Goal: Check status: Check status

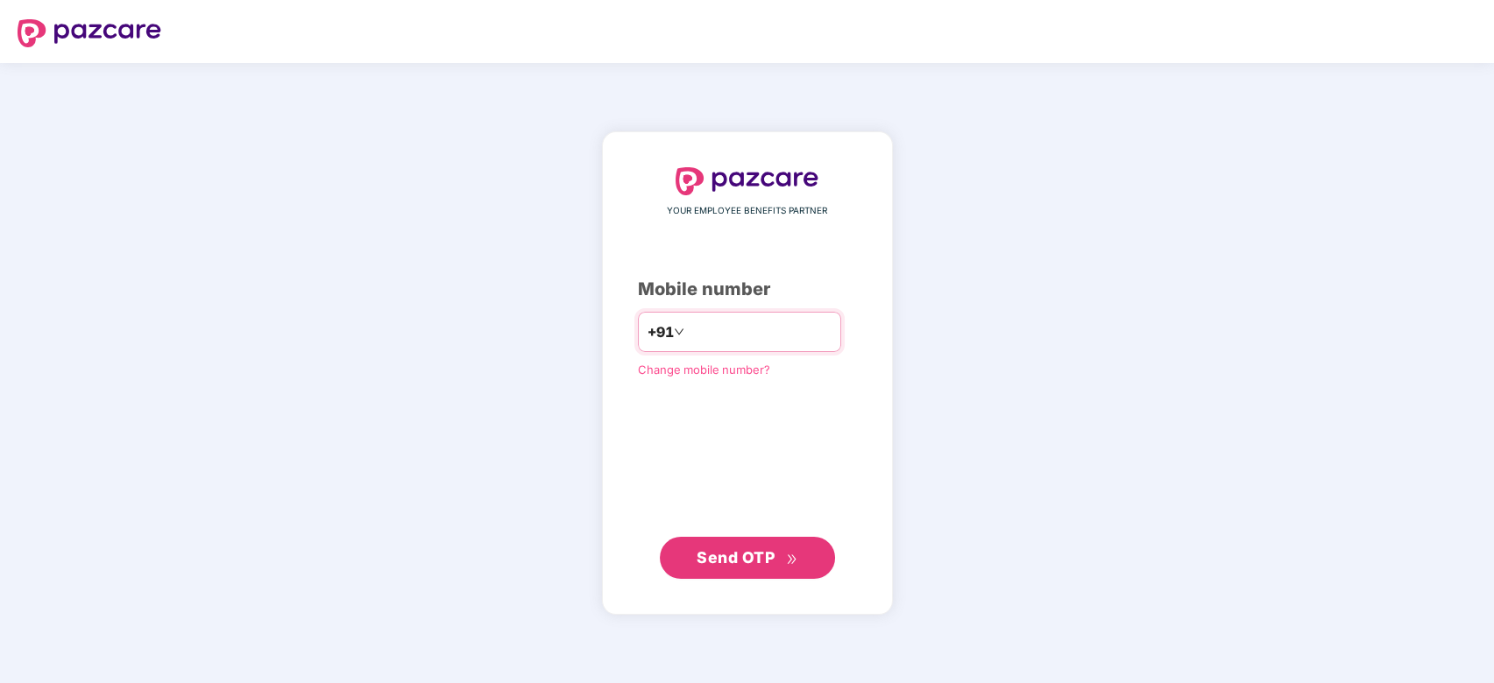
click at [713, 332] on input "number" at bounding box center [760, 332] width 144 height 28
type input "**********"
click at [729, 555] on span "Send OTP" at bounding box center [735, 557] width 78 height 18
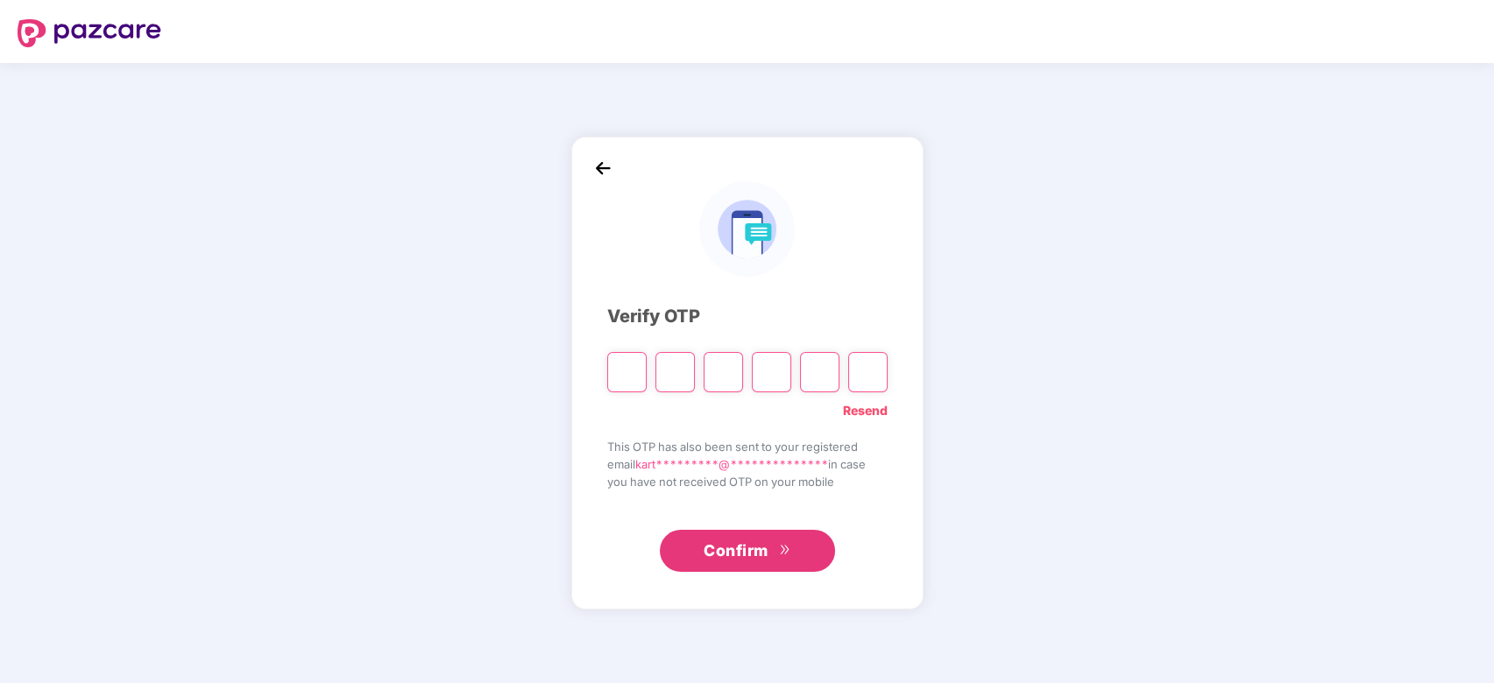
type input "*"
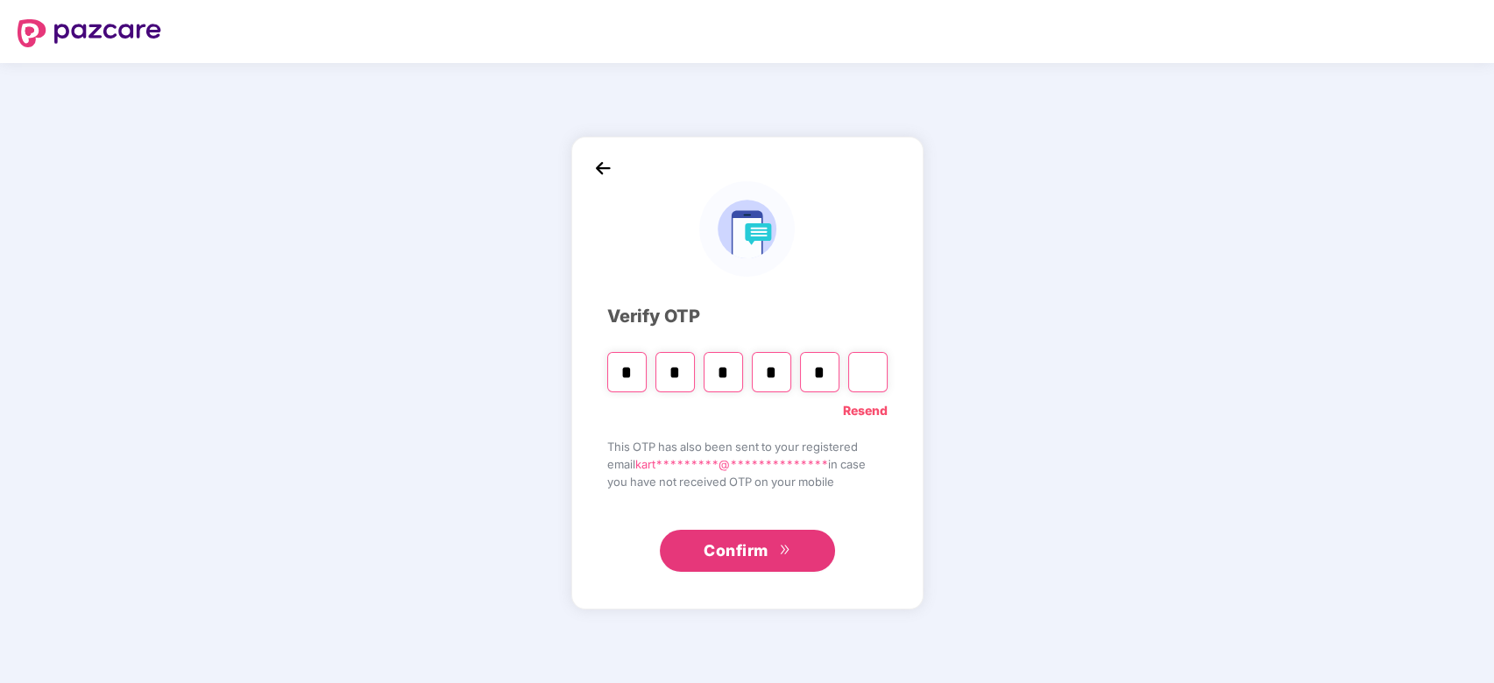
type input "*"
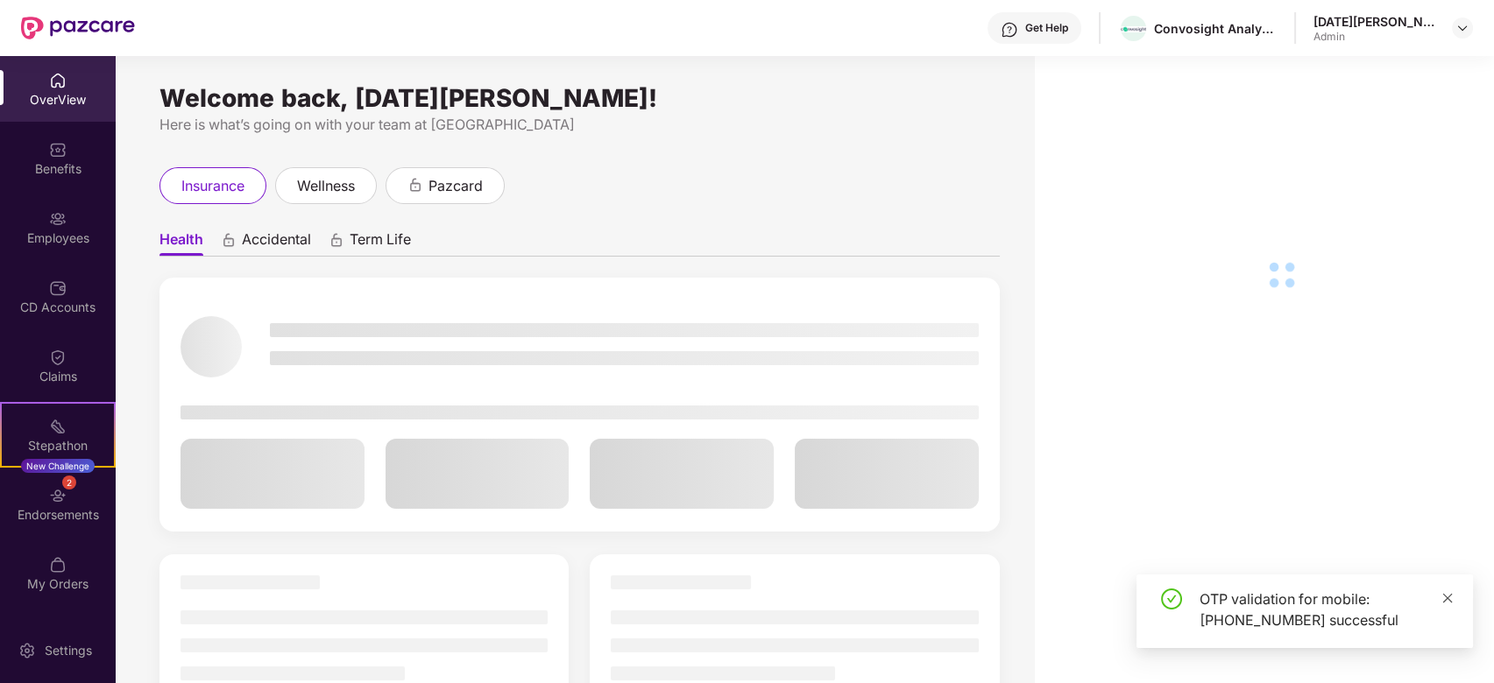
click at [1443, 590] on span at bounding box center [1447, 597] width 12 height 15
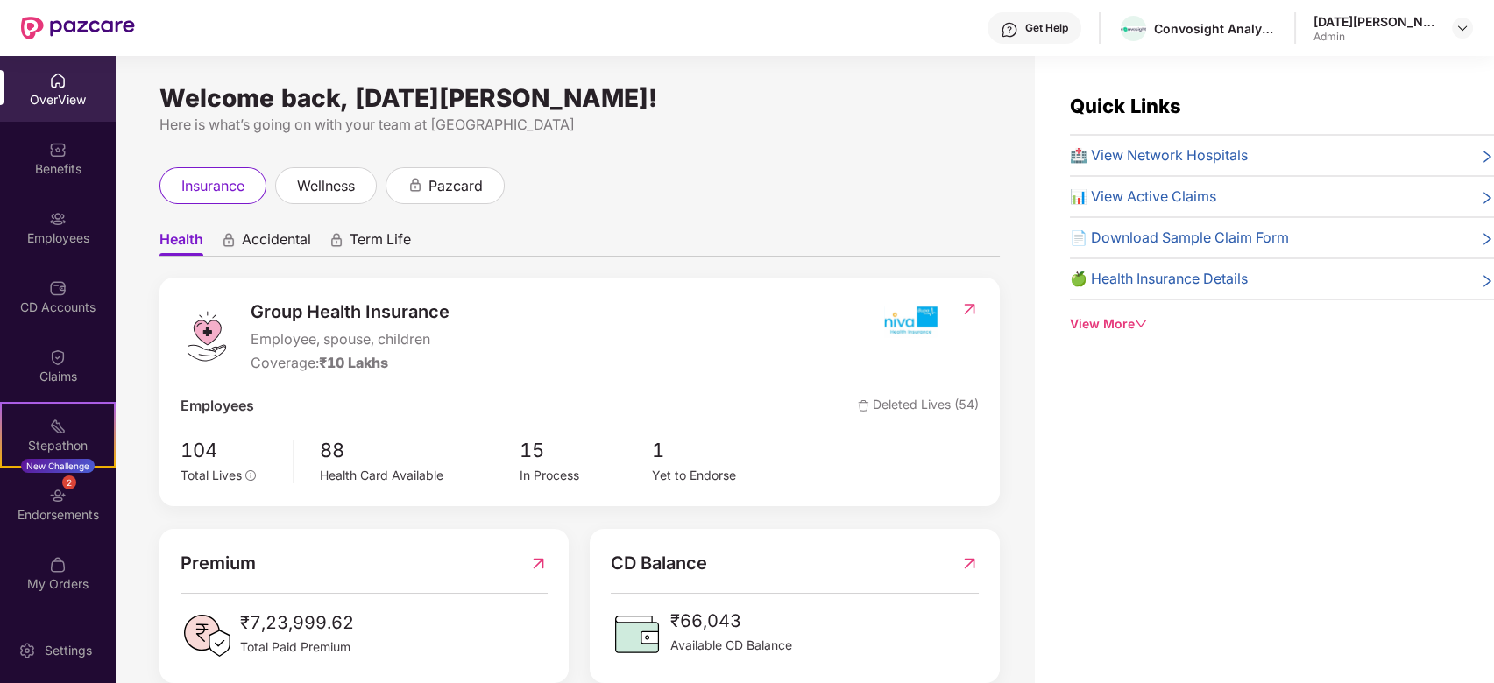
click at [1027, 476] on div "Welcome back, [DATE][PERSON_NAME]! Here is what’s going on with your team at Pa…" at bounding box center [575, 380] width 919 height 648
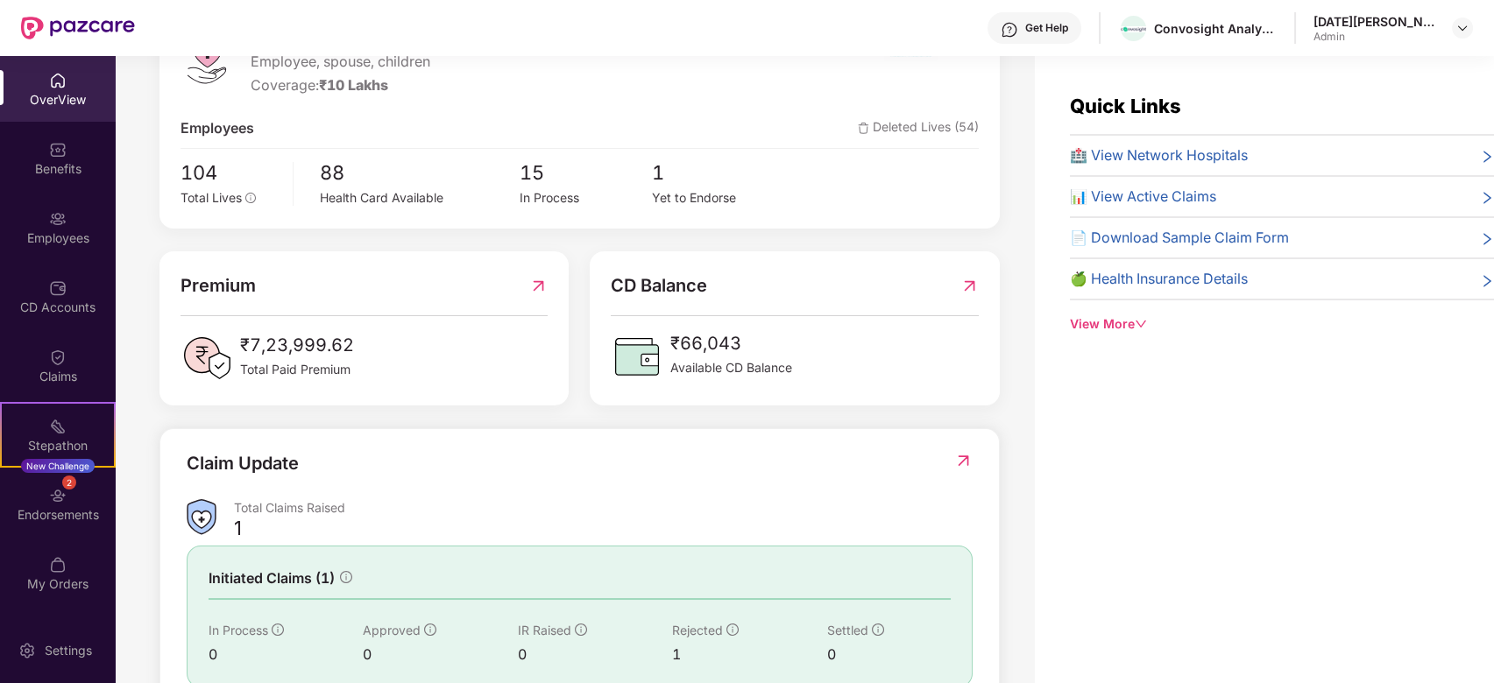
scroll to position [280, 0]
click at [543, 284] on img at bounding box center [538, 283] width 18 height 27
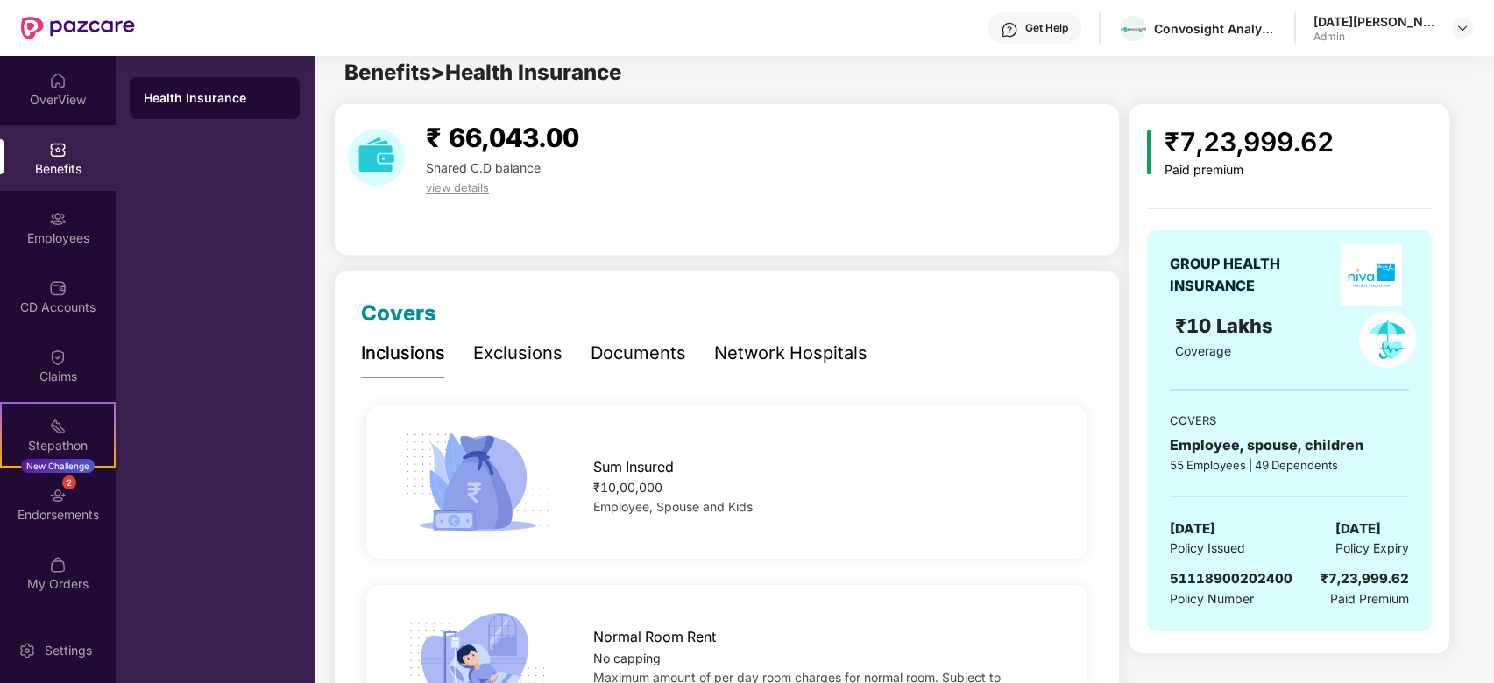
scroll to position [0, 0]
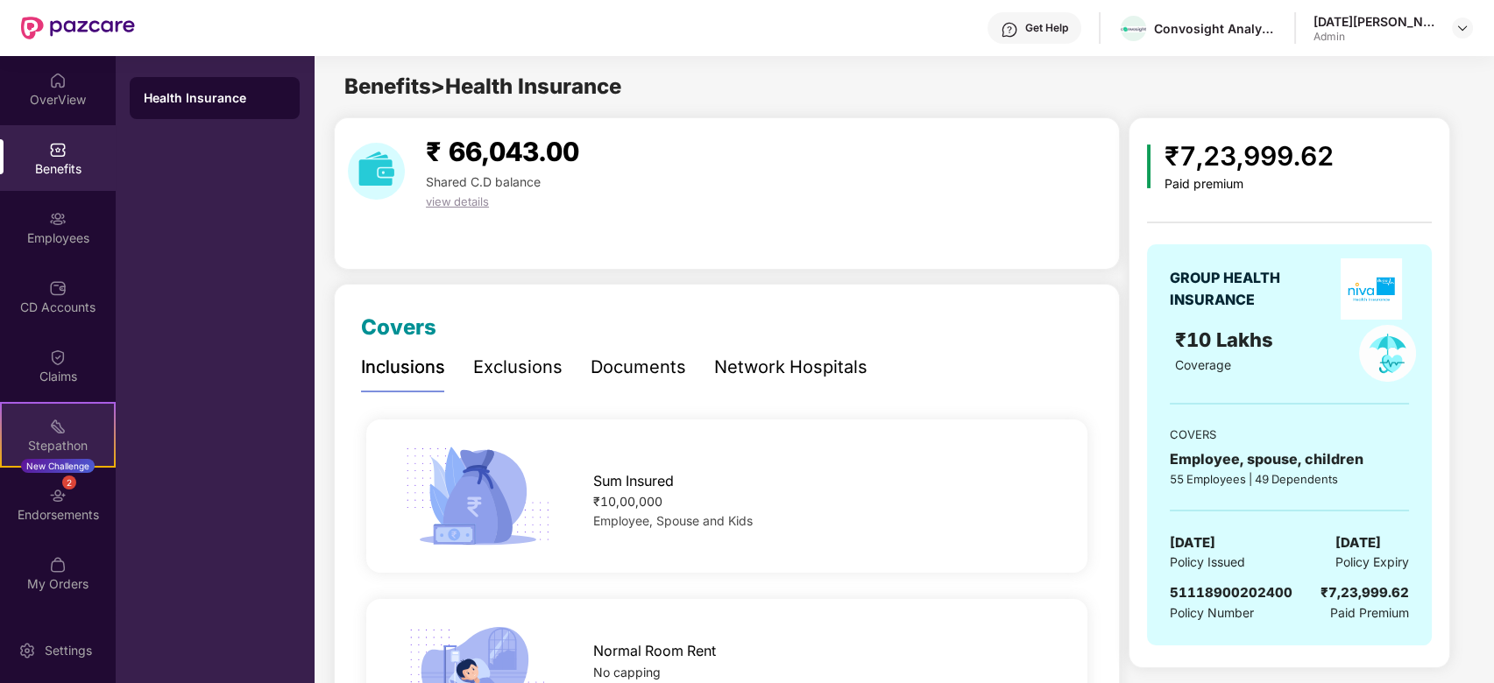
click at [37, 441] on div "Stepathon" at bounding box center [58, 446] width 112 height 18
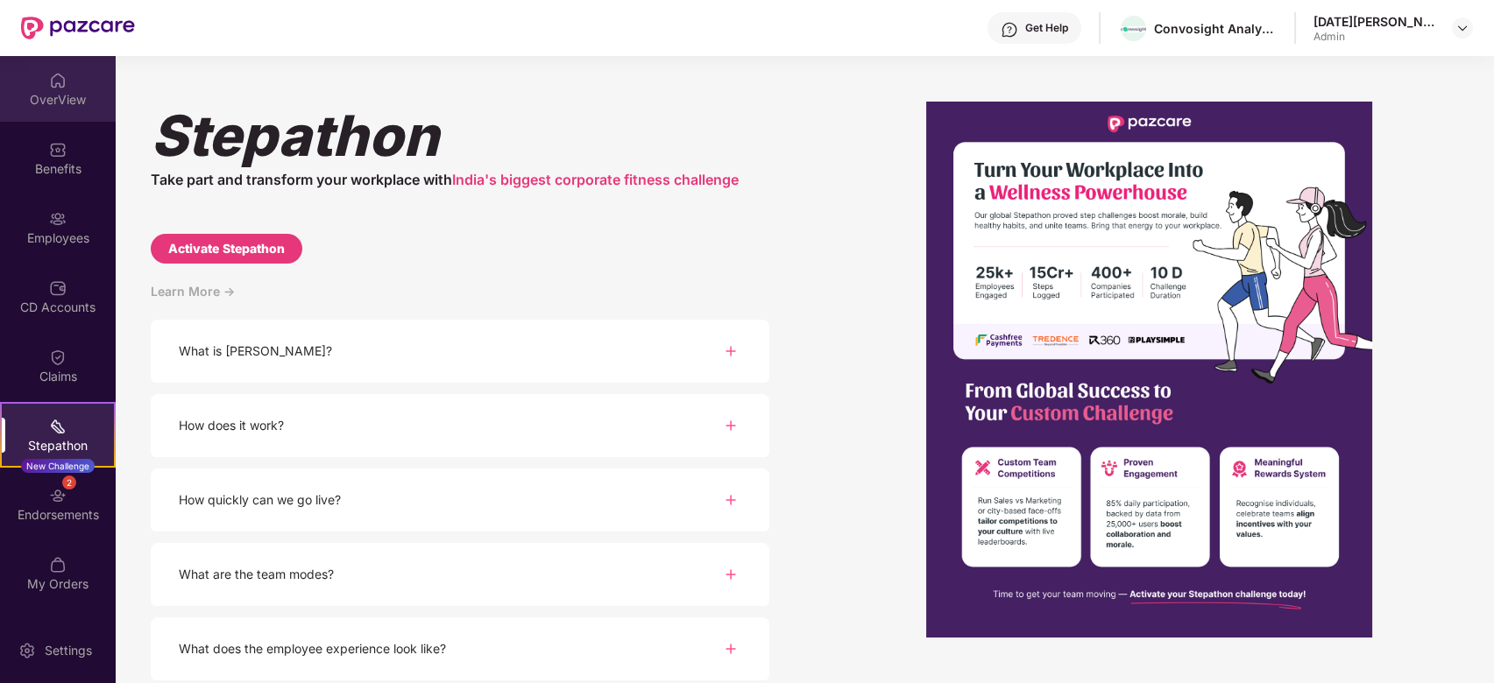
click at [63, 93] on div "OverView" at bounding box center [58, 100] width 116 height 18
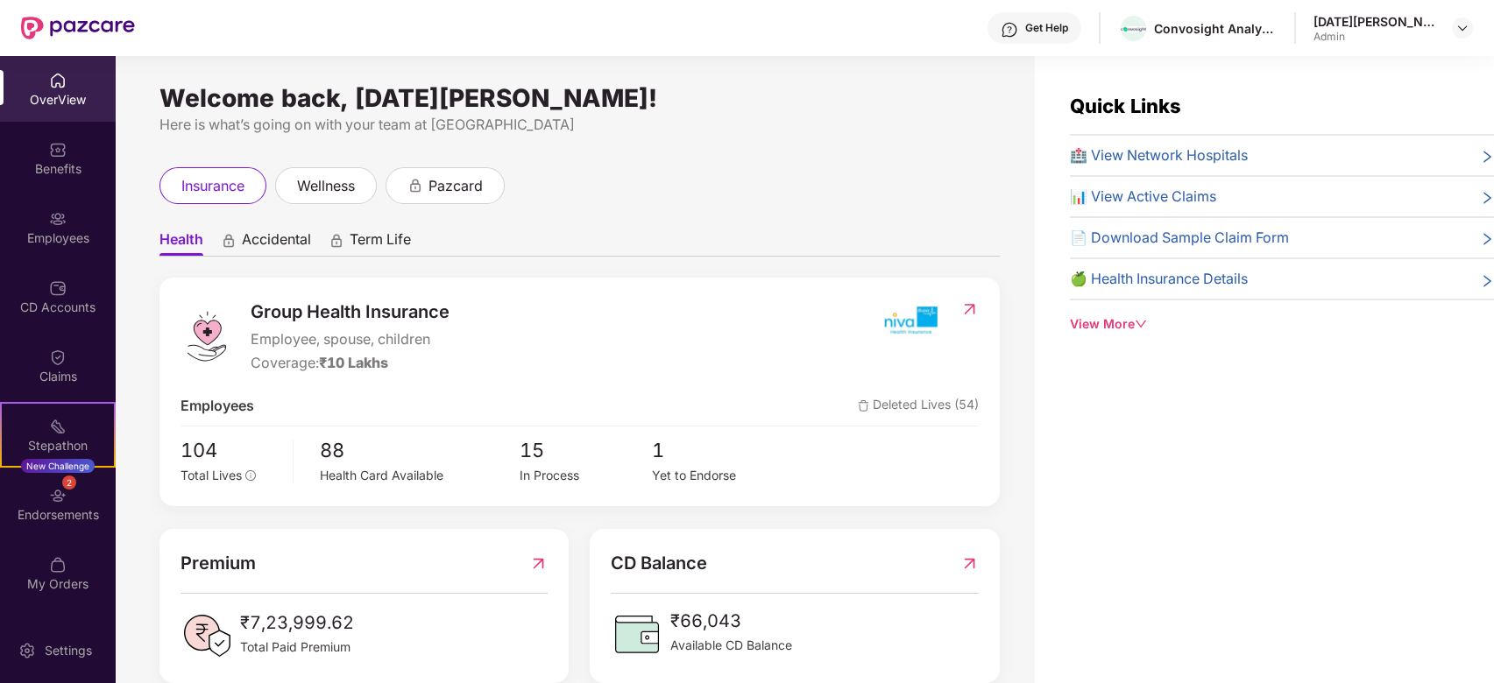
click at [981, 560] on div "CD Balance ₹66,043 Available CD Balance" at bounding box center [794, 606] width 409 height 154
click at [966, 560] on img at bounding box center [969, 563] width 18 height 27
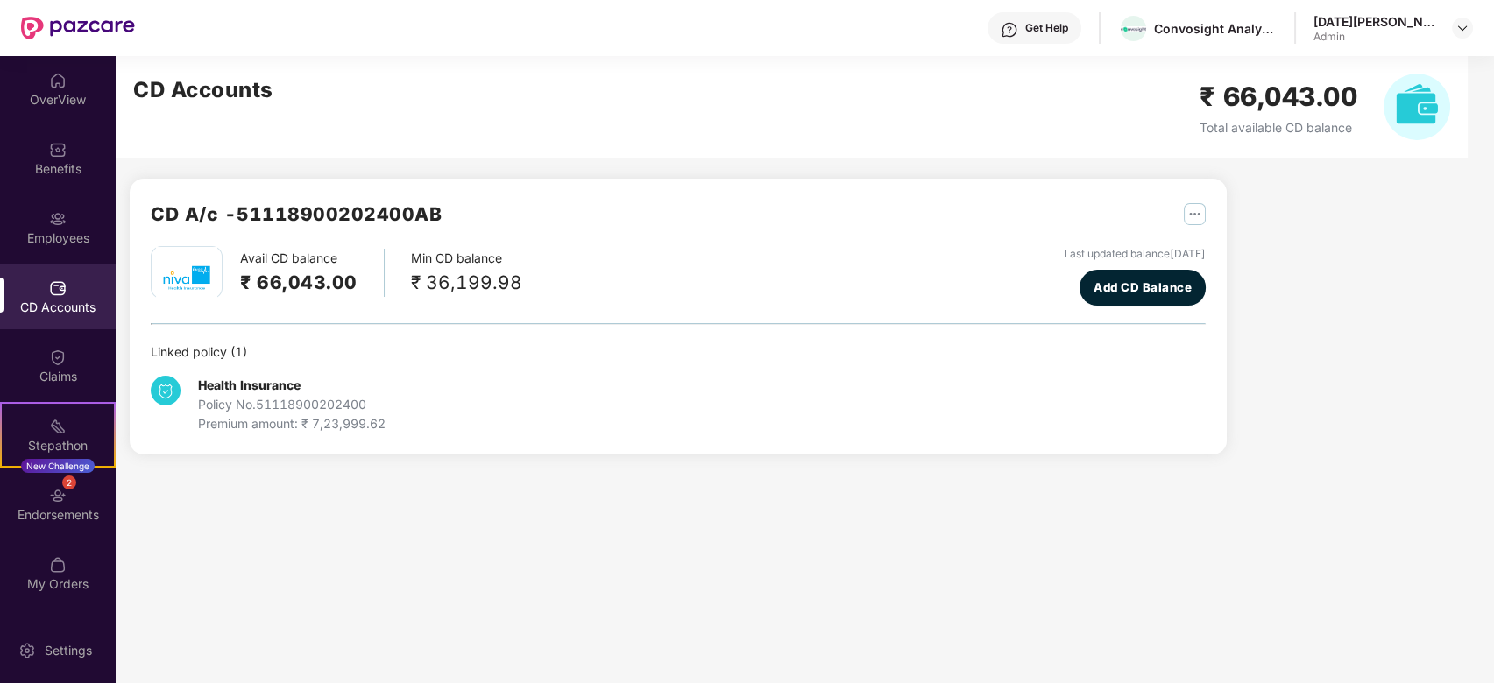
click at [1191, 208] on img "button" at bounding box center [1194, 214] width 22 height 22
click at [1231, 244] on div "CD Statement" at bounding box center [1261, 252] width 81 height 19
drag, startPoint x: 396, startPoint y: 417, endPoint x: 218, endPoint y: 389, distance: 180.0
click at [218, 389] on div "Health Insurance Policy No. 51118900202400 Premium amount: ₹ 7,23,999.62" at bounding box center [326, 405] width 351 height 58
click at [392, 486] on main "CD Accounts ₹ 66,043.00 Total available CD balance CD A/c - 51118900202400AB Av…" at bounding box center [805, 369] width 1378 height 627
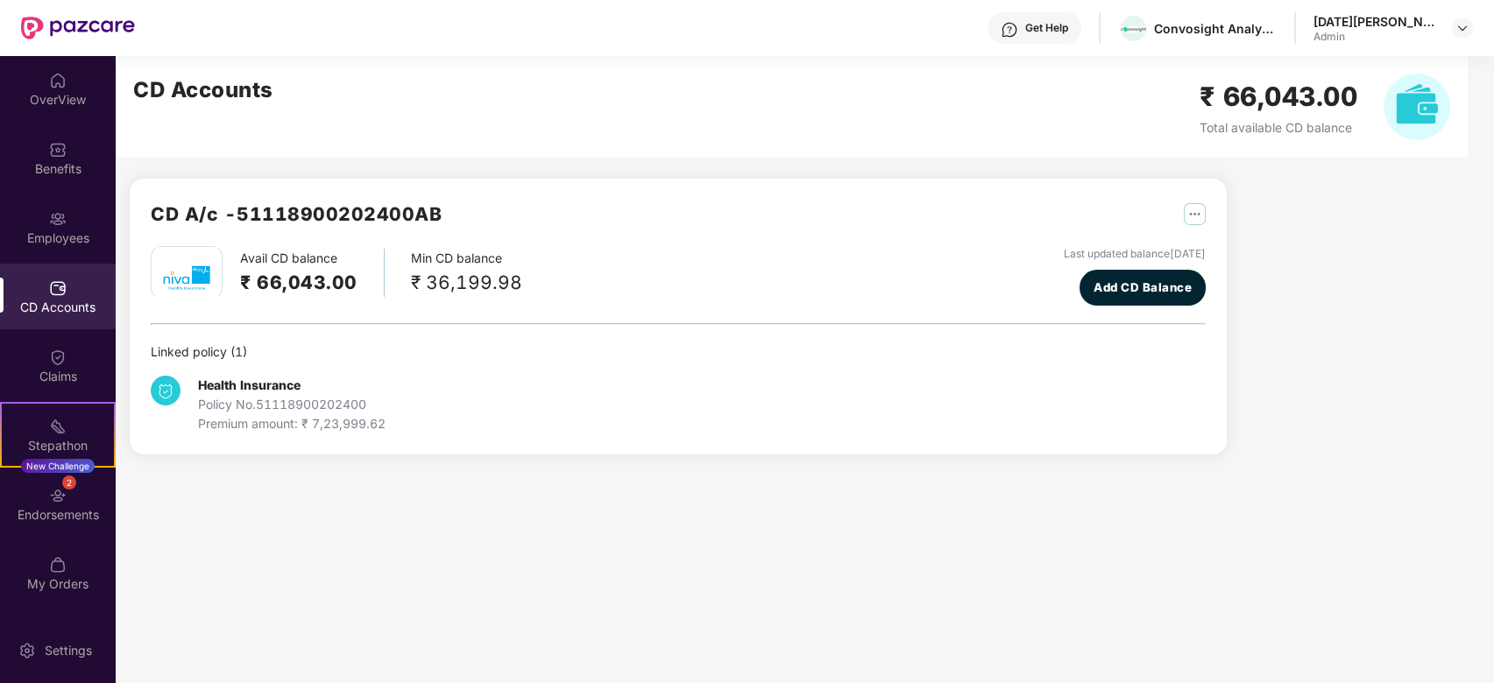
click at [692, 489] on main "CD Accounts ₹ 66,043.00 Total available CD balance CD A/c - 51118900202400AB Av…" at bounding box center [805, 369] width 1378 height 627
click at [803, 436] on div "CD A/c - 51118900202400AB Avail CD balance ₹ 66,043.00 Min CD balance ₹ 36,199.…" at bounding box center [678, 317] width 1097 height 276
click at [67, 319] on div "CD Accounts" at bounding box center [58, 297] width 116 height 66
click at [69, 96] on div "OverView" at bounding box center [58, 100] width 116 height 18
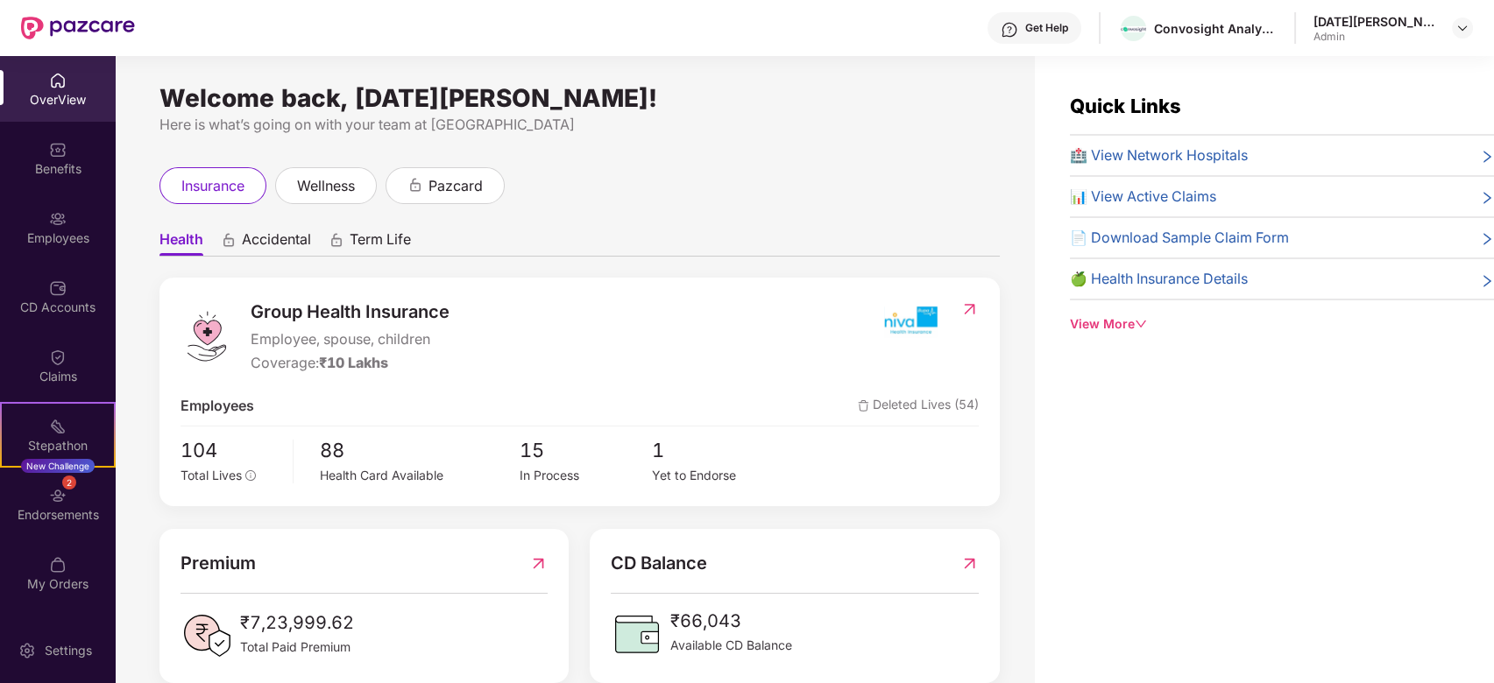
click at [541, 557] on img at bounding box center [538, 563] width 18 height 27
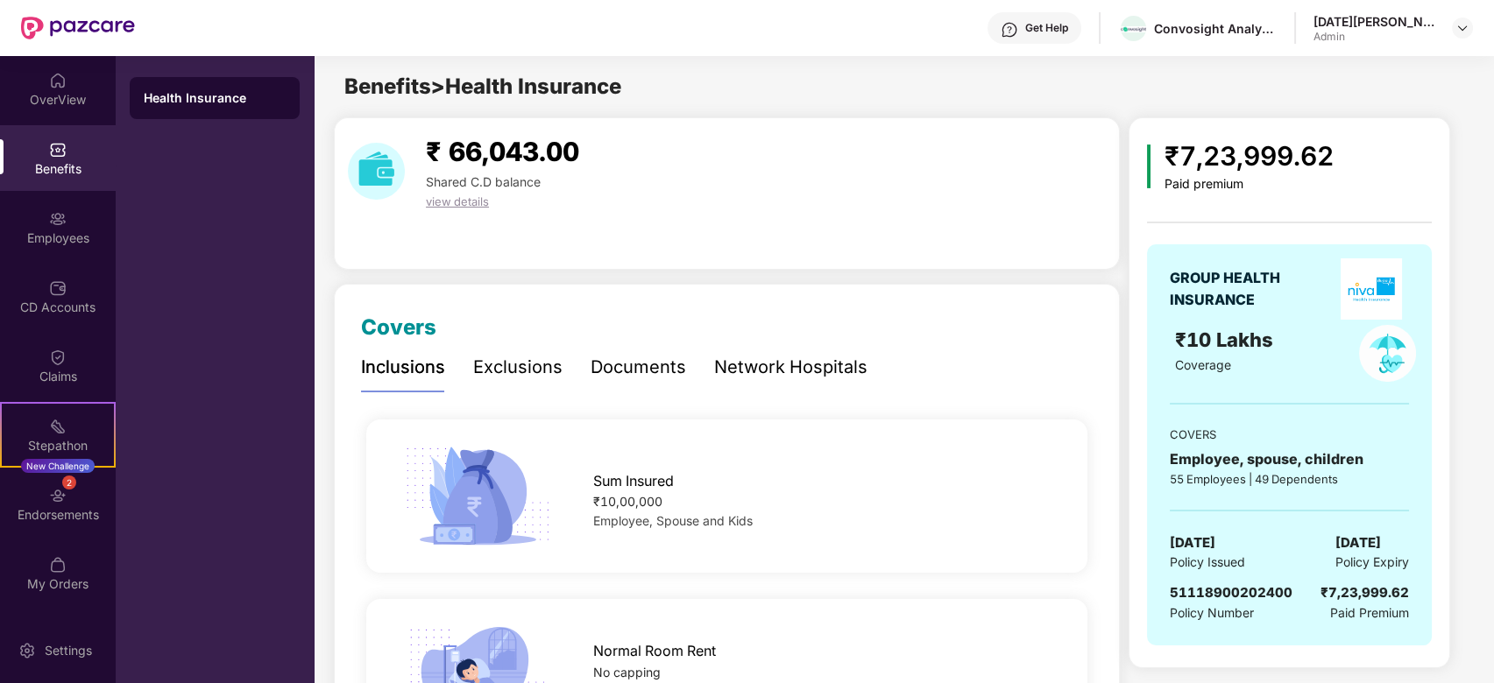
click at [1097, 186] on div "₹ 66,043.00 Shared C.D balance view details" at bounding box center [727, 171] width 772 height 80
click at [956, 49] on div "Get Help Convosight Analytics Private Limited [DATE][PERSON_NAME] Admin" at bounding box center [804, 28] width 1338 height 56
click at [477, 202] on span "view details" at bounding box center [457, 201] width 63 height 14
